Goal: Task Accomplishment & Management: Manage account settings

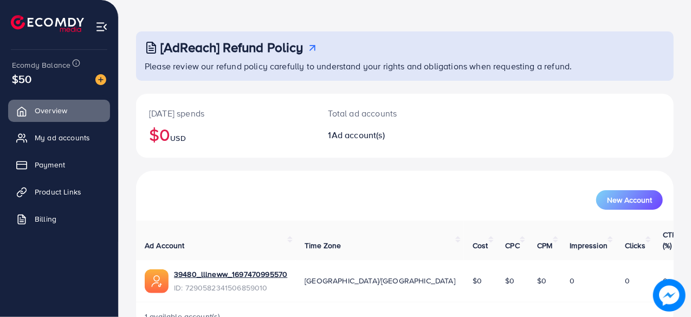
scroll to position [55, 0]
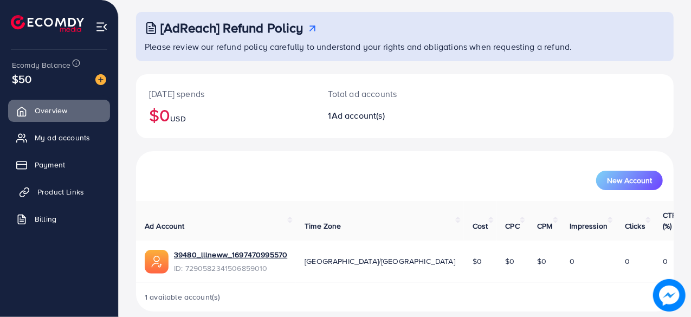
click at [78, 189] on span "Product Links" at bounding box center [60, 191] width 47 height 11
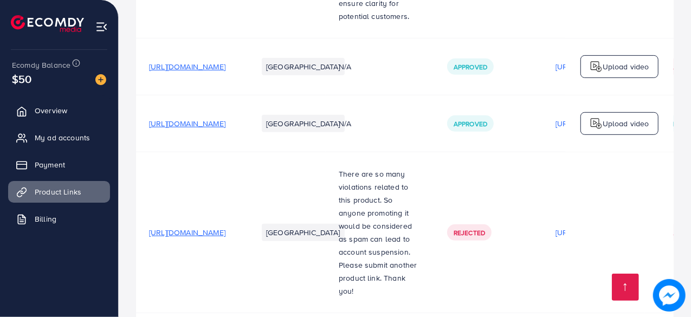
scroll to position [351, 0]
click at [225, 231] on span "[URL][DOMAIN_NAME]" at bounding box center [187, 233] width 76 height 11
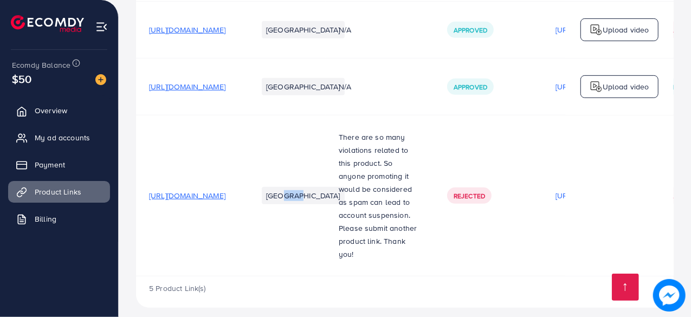
drag, startPoint x: 371, startPoint y: 240, endPoint x: 359, endPoint y: 215, distance: 27.6
click at [326, 215] on td "[GEOGRAPHIC_DATA]" at bounding box center [284, 195] width 81 height 161
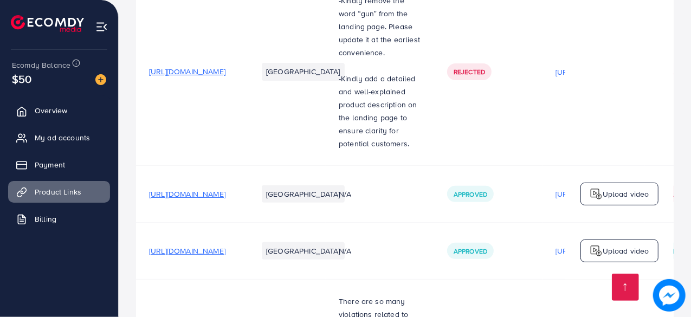
scroll to position [222, 0]
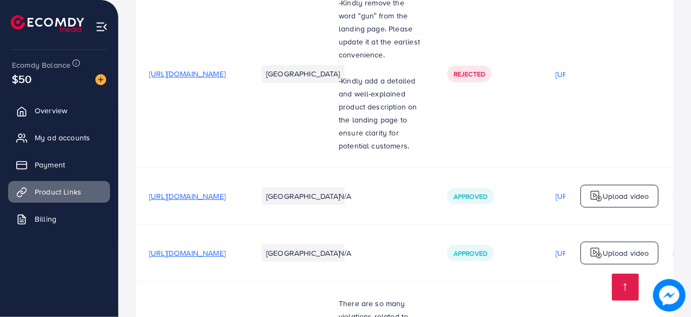
click at [225, 202] on span "[URL][DOMAIN_NAME]" at bounding box center [187, 196] width 76 height 11
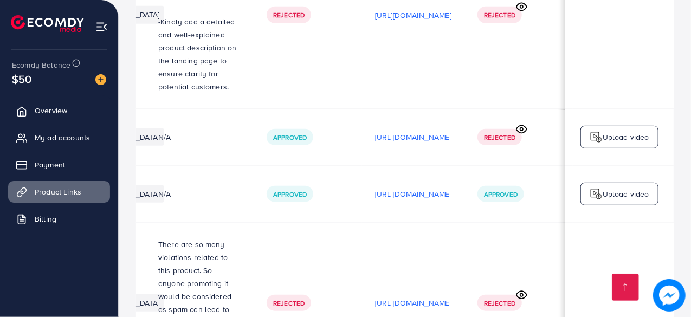
scroll to position [0, 180]
click at [452, 195] on p "[URL][DOMAIN_NAME]" at bounding box center [414, 194] width 76 height 13
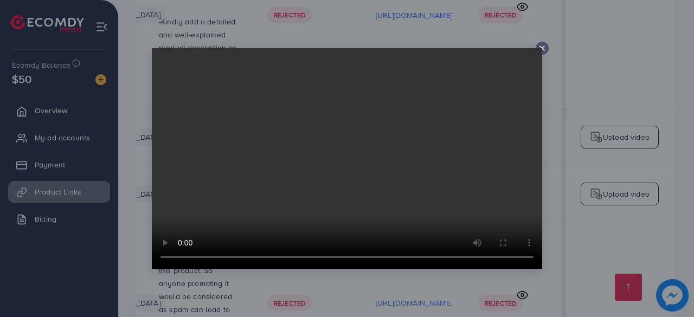
click at [543, 48] on icon at bounding box center [542, 48] width 9 height 9
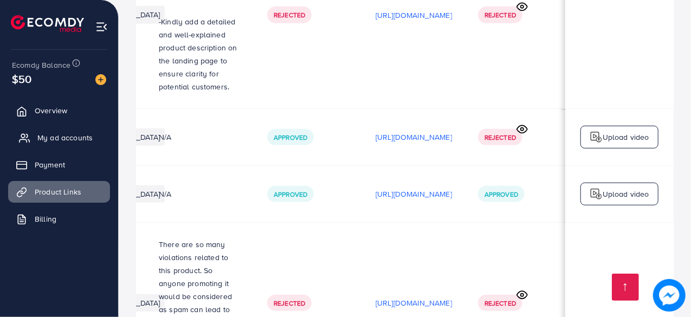
click at [54, 137] on span "My ad accounts" at bounding box center [64, 137] width 55 height 11
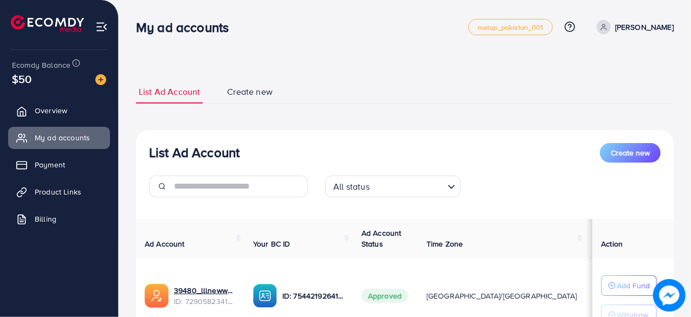
scroll to position [94, 0]
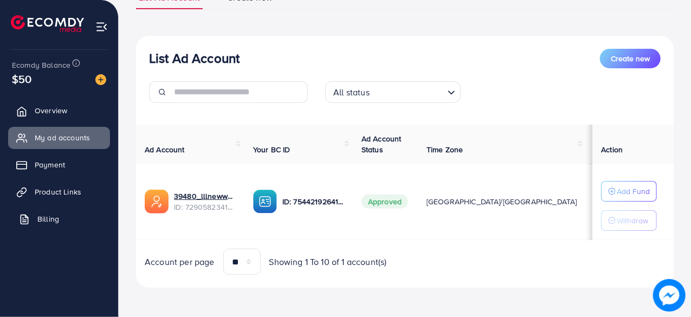
click at [54, 214] on span "Billing" at bounding box center [48, 219] width 22 height 11
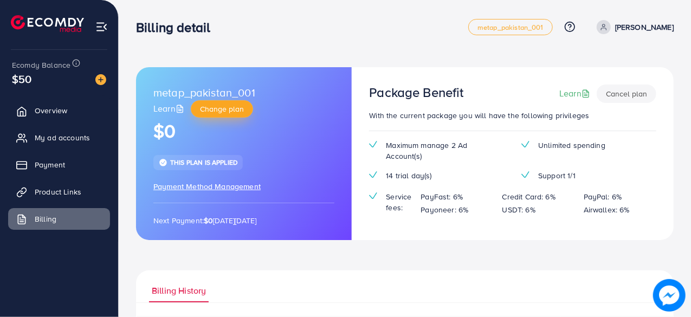
click at [206, 109] on span "Change plan" at bounding box center [222, 109] width 44 height 11
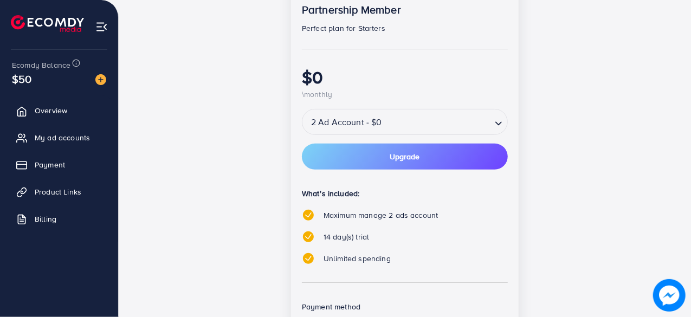
scroll to position [195, 0]
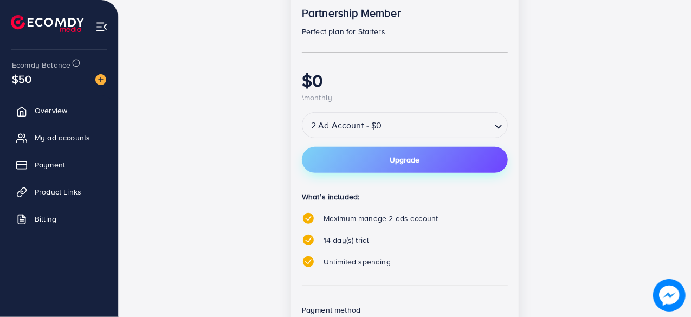
click at [386, 157] on button "Upgrade" at bounding box center [405, 160] width 206 height 26
